Goal: Browse casually: Explore the website without a specific task or goal

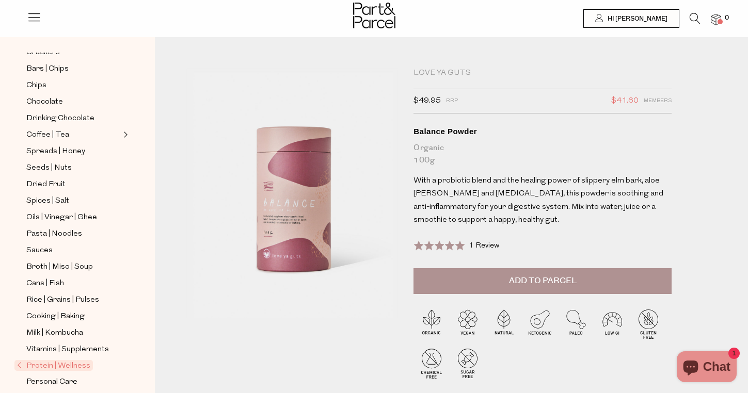
scroll to position [196, 0]
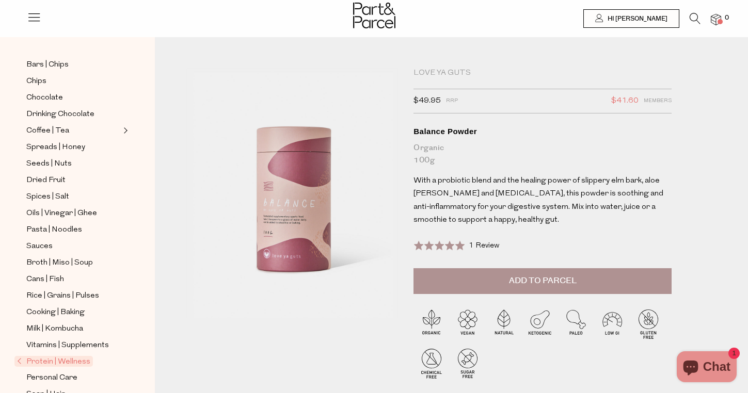
click at [71, 364] on span "Protein | Wellness" at bounding box center [53, 361] width 78 height 11
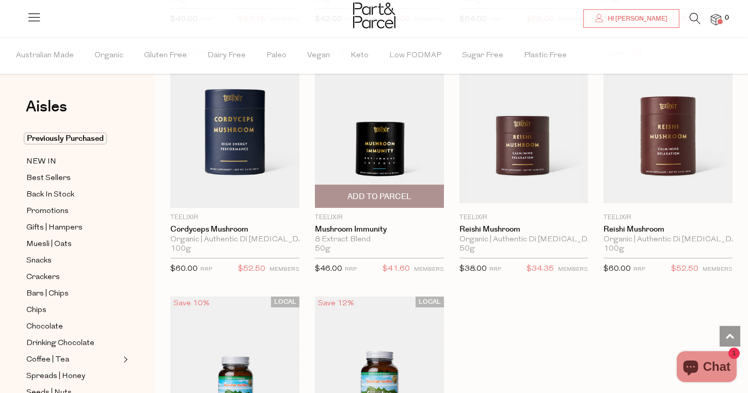
scroll to position [2805, 0]
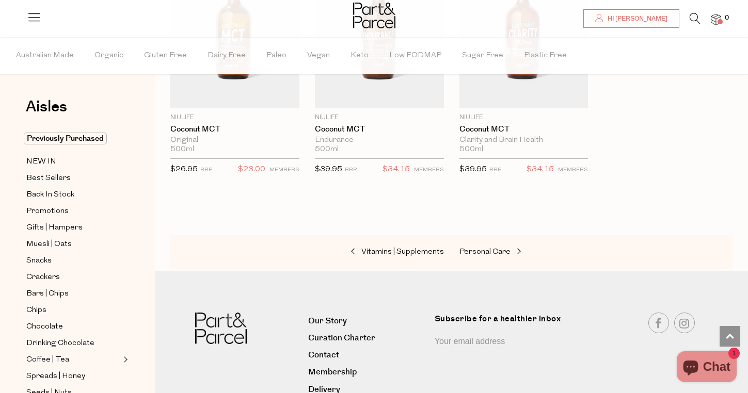
scroll to position [4738, 0]
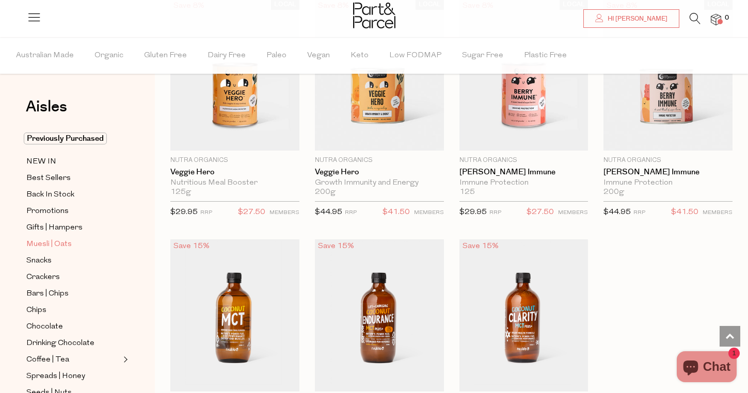
click at [41, 241] on span "Muesli | Oats" at bounding box center [48, 244] width 45 height 12
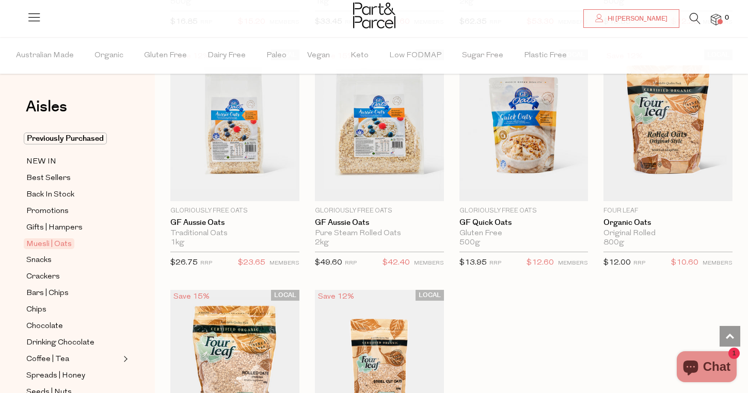
scroll to position [2819, 0]
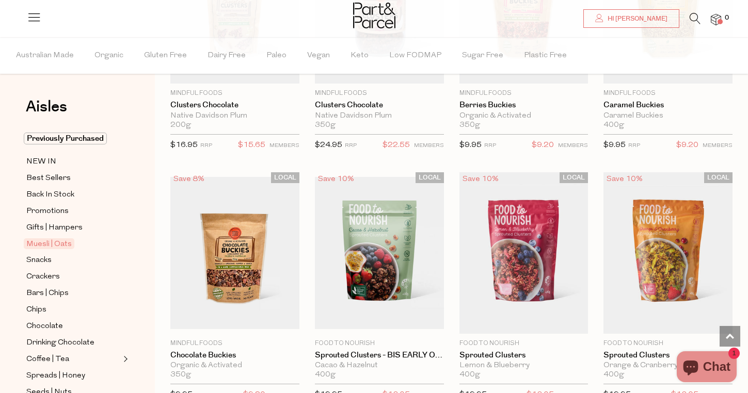
scroll to position [1113, 0]
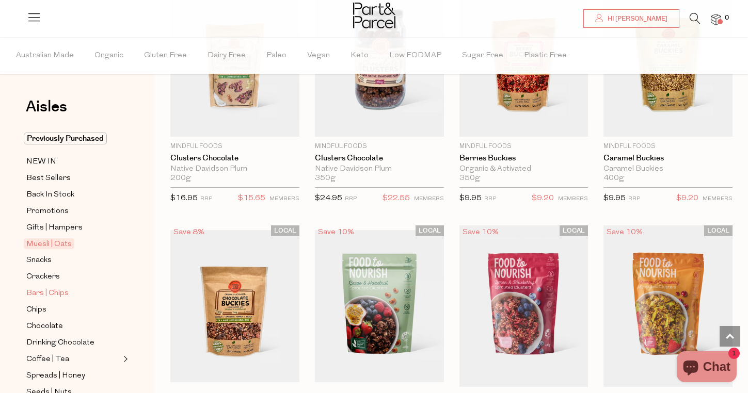
click at [47, 294] on span "Bars | Chips" at bounding box center [47, 293] width 42 height 12
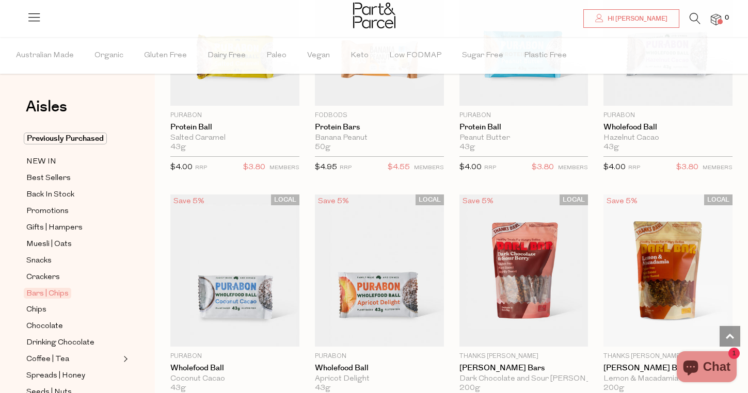
scroll to position [2601, 0]
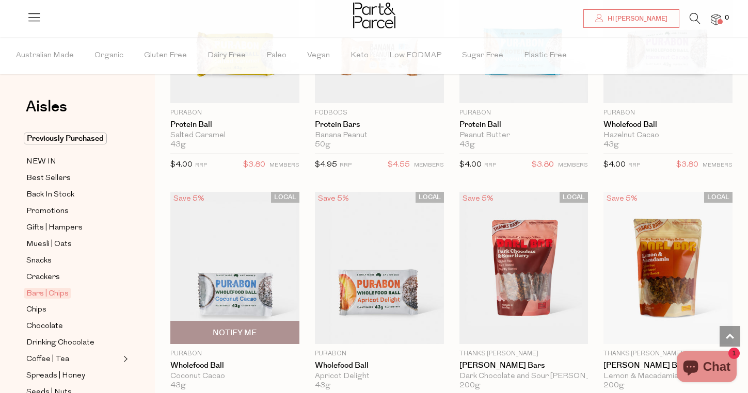
click at [229, 294] on img at bounding box center [234, 268] width 129 height 152
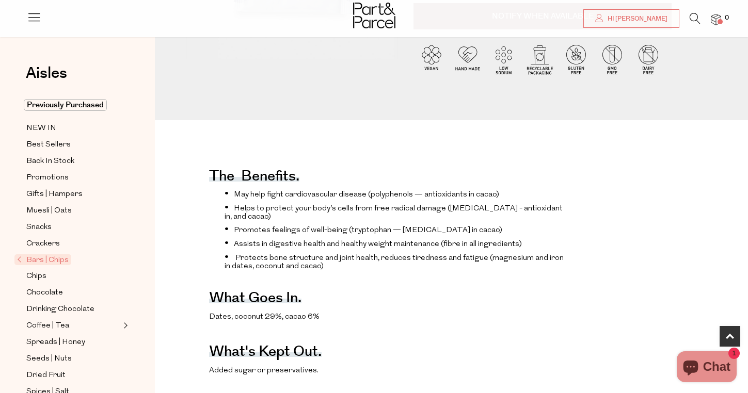
scroll to position [165, 0]
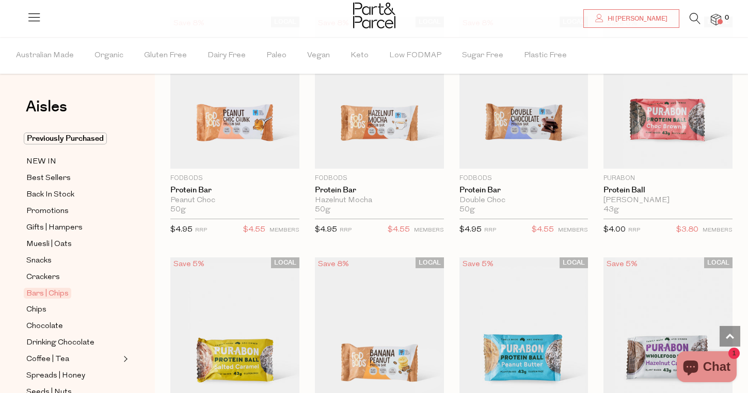
scroll to position [2393, 0]
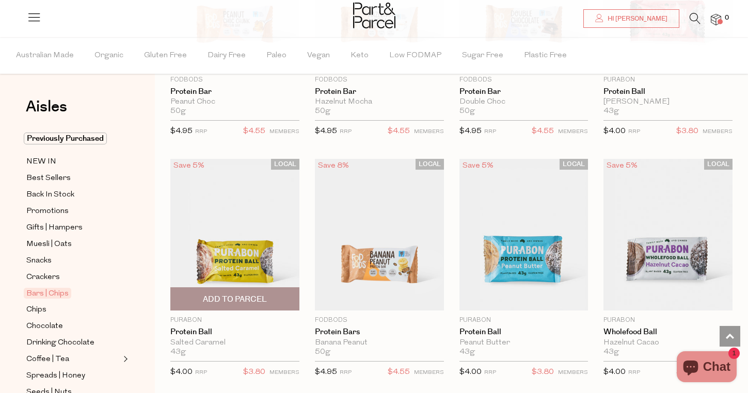
click at [215, 209] on img at bounding box center [234, 235] width 129 height 152
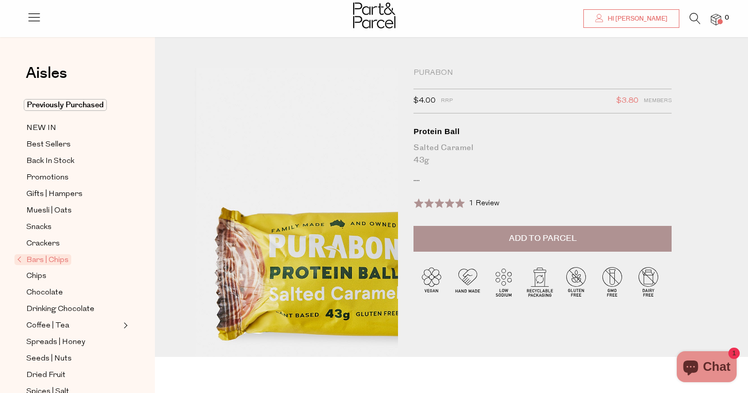
scroll to position [290, 0]
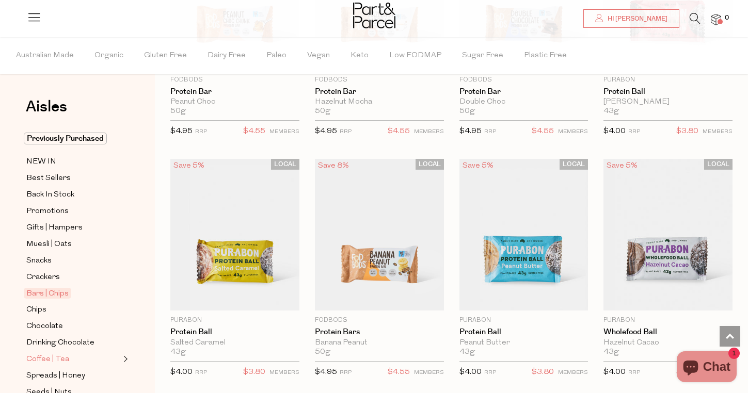
click at [79, 356] on link "Coffee | Tea" at bounding box center [73, 359] width 94 height 13
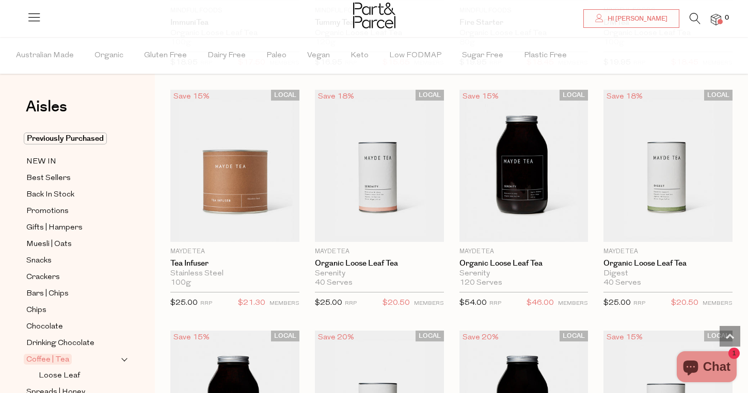
scroll to position [2459, 0]
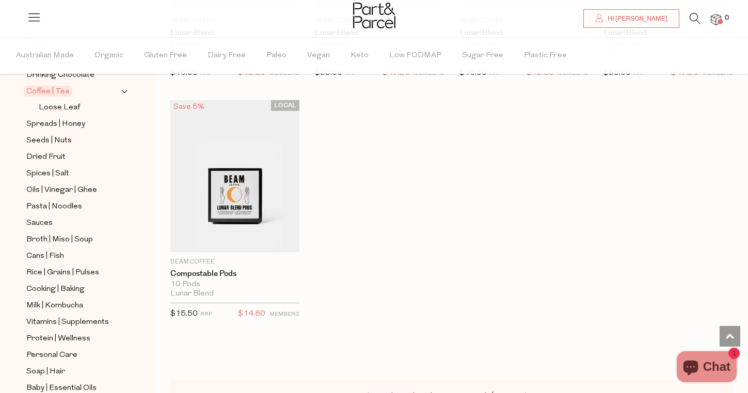
scroll to position [277, 0]
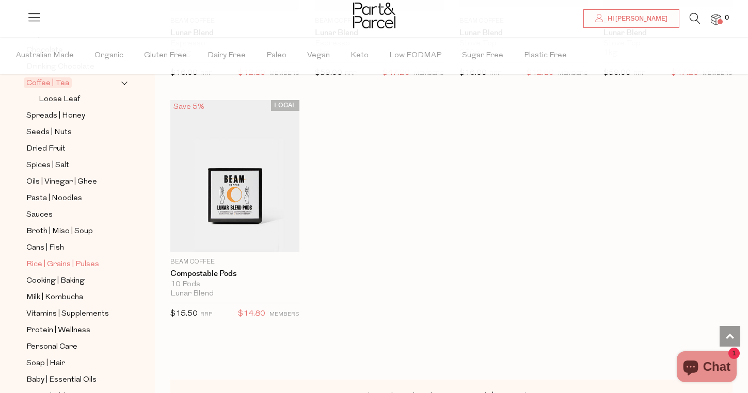
click at [71, 263] on span "Rice | Grains | Pulses" at bounding box center [62, 265] width 73 height 12
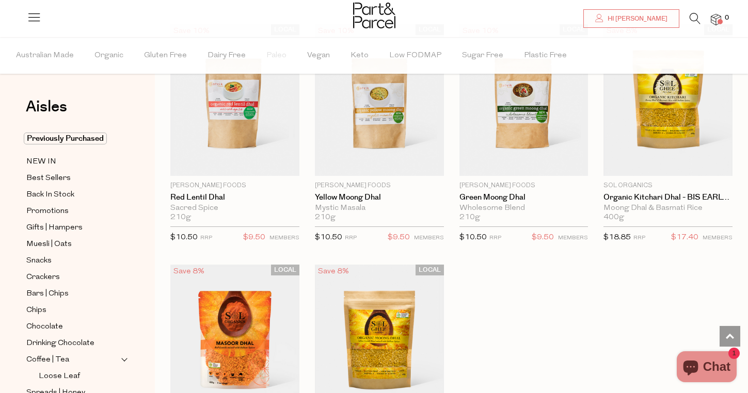
scroll to position [2320, 0]
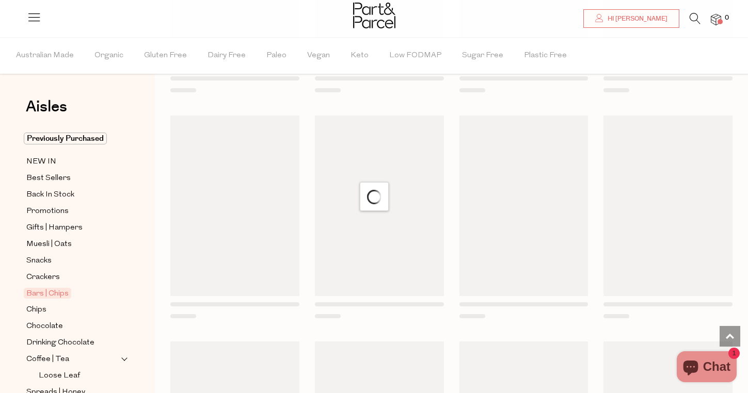
scroll to position [909, 0]
